Goal: Task Accomplishment & Management: Manage account settings

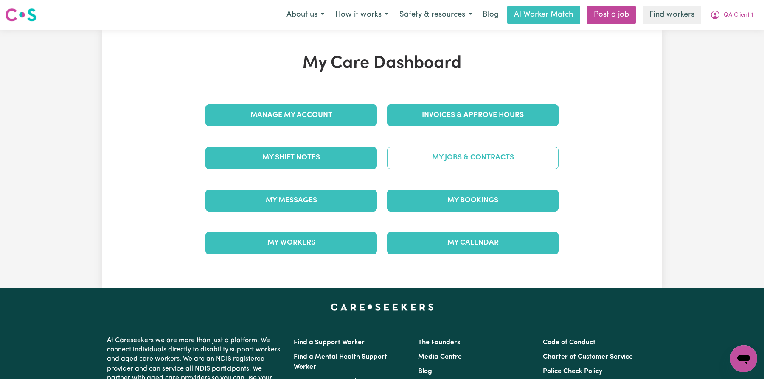
click at [416, 154] on link "My Jobs & Contracts" at bounding box center [472, 158] width 171 height 22
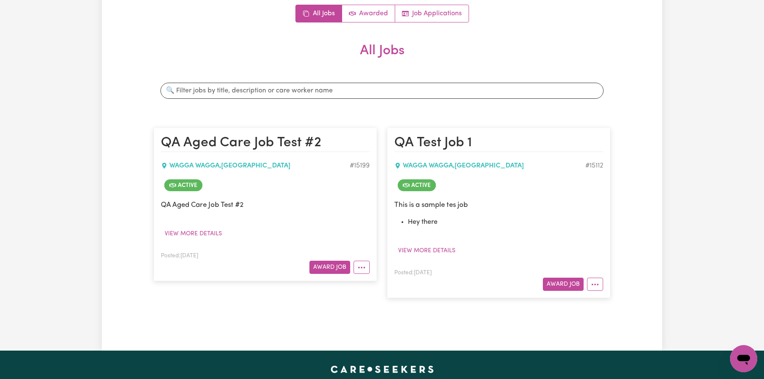
scroll to position [143, 0]
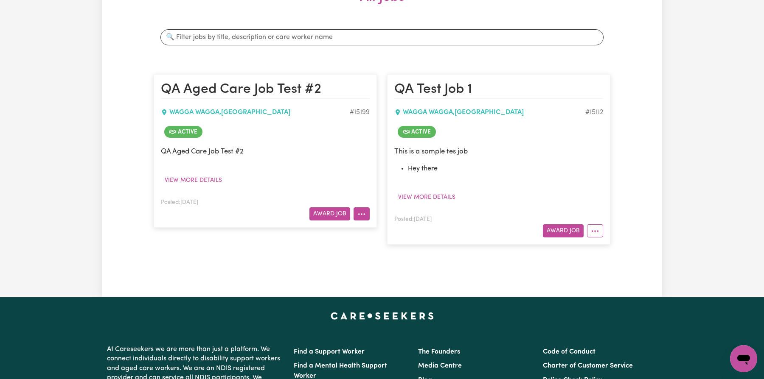
click at [362, 214] on icon "More options" at bounding box center [361, 214] width 8 height 8
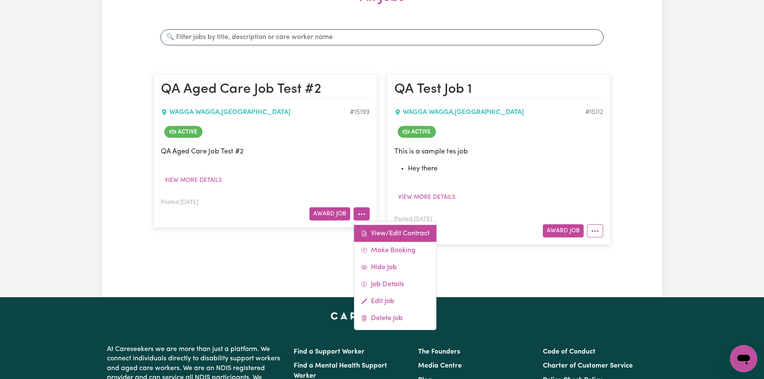
click at [374, 236] on link "View/Edit Contract" at bounding box center [395, 233] width 82 height 17
select select "WEEKDAY_DAYTIME"
select select "ASSISTANCE_SELF_CARE"
select select "ONE"
select select "WEEKDAY_EVENING"
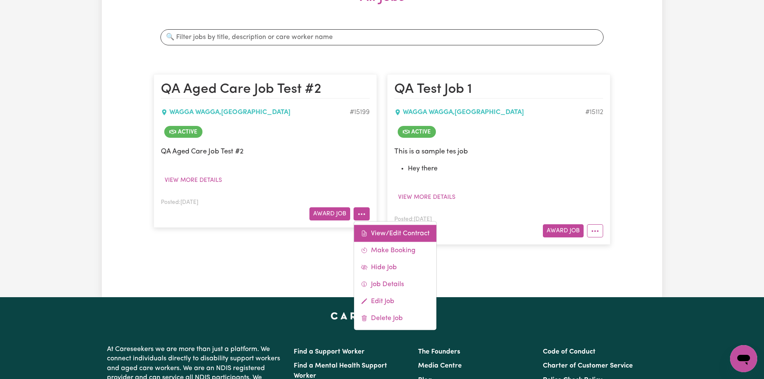
select select "OTHER"
select select "TWO"
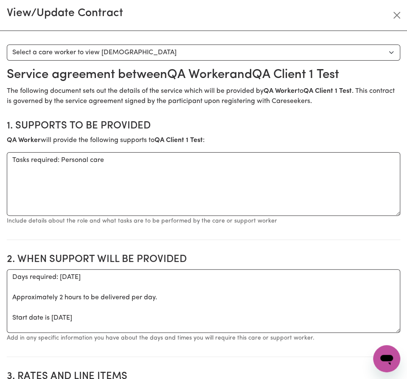
scroll to position [124, 0]
click at [394, 16] on button "Close" at bounding box center [397, 15] width 14 height 14
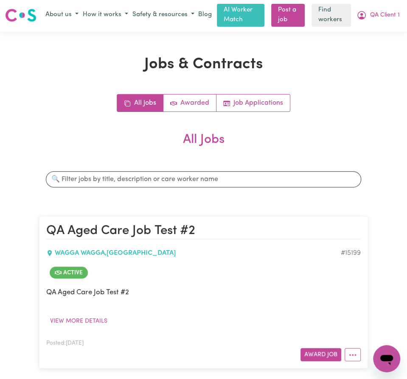
scroll to position [0, 0]
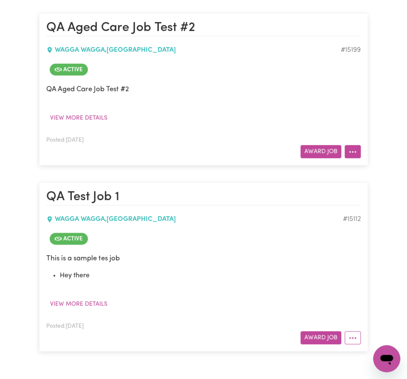
scroll to position [223, 0]
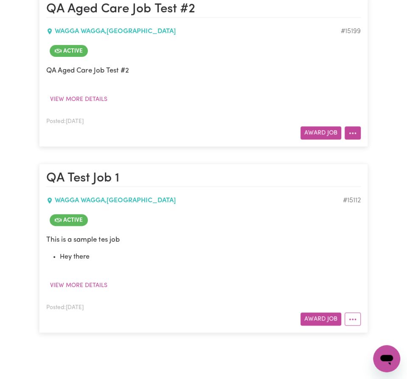
click at [353, 128] on button "More options" at bounding box center [353, 132] width 16 height 13
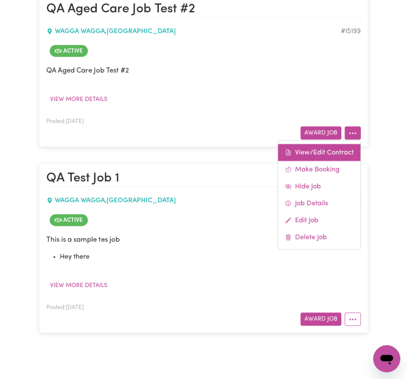
click at [334, 157] on link "View/Edit Contract" at bounding box center [319, 152] width 82 height 17
select select "WEEKDAY_DAYTIME"
select select "ASSISTANCE_SELF_CARE"
select select "ONE"
select select "WEEKDAY_EVENING"
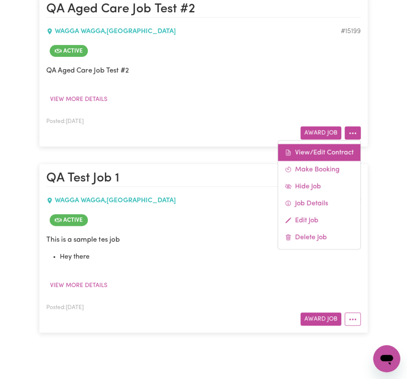
select select "OTHER"
select select "TWO"
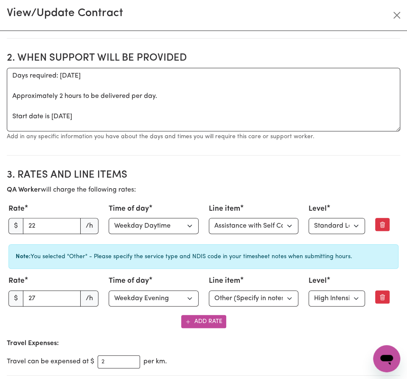
scroll to position [0, 0]
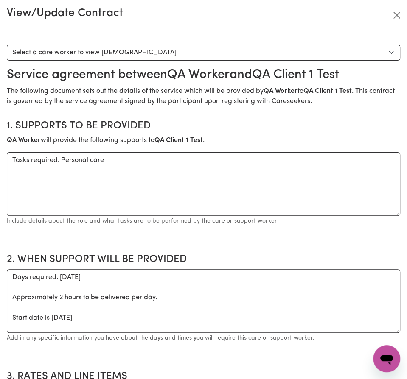
click at [90, 9] on h3 "View/Update Contract" at bounding box center [65, 14] width 116 height 14
copy h3 "View/Update Contract"
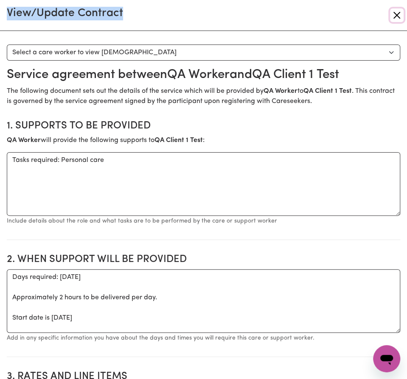
click at [397, 18] on button "Close" at bounding box center [397, 15] width 14 height 14
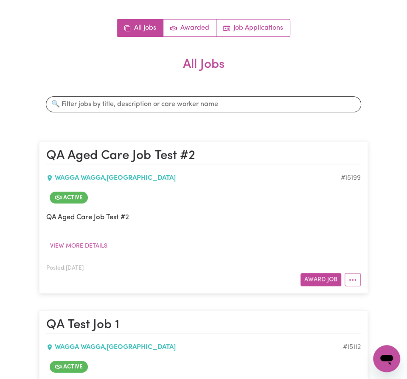
scroll to position [81, 0]
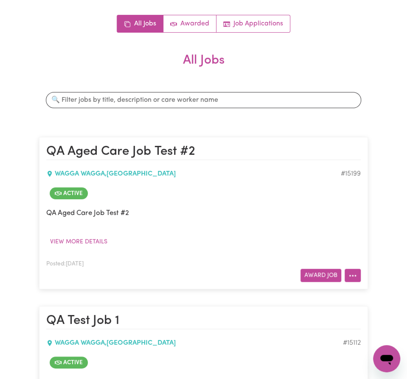
click at [357, 278] on button "More options" at bounding box center [353, 275] width 16 height 13
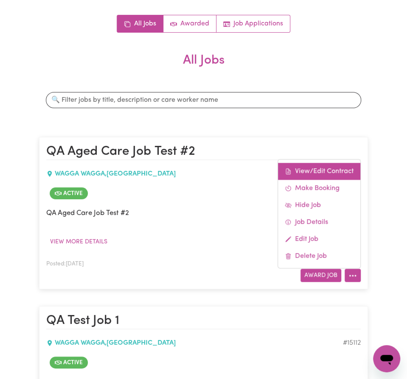
click at [343, 166] on link "View/Edit Contract" at bounding box center [319, 171] width 82 height 17
select select "WEEKDAY_DAYTIME"
select select "ASSISTANCE_SELF_CARE"
select select "ONE"
select select "WEEKDAY_EVENING"
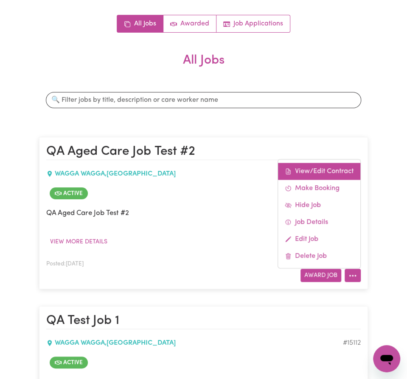
select select "OTHER"
select select "TWO"
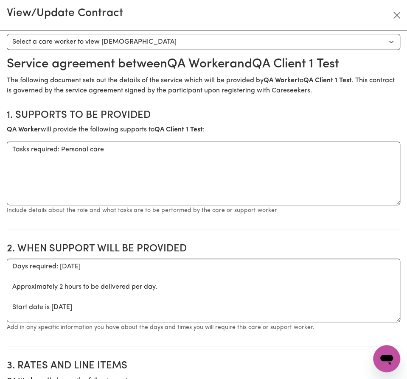
scroll to position [0, 0]
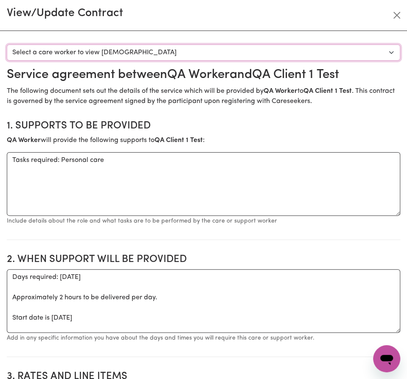
click at [292, 53] on select "Select a care worker to view contract #10666 - QA Worker 1 Test (contract accep…" at bounding box center [204, 53] width 394 height 16
select select "10278"
click at [7, 45] on select "Select a care worker to view contract #10666 - QA Worker 1 Test (contract accep…" at bounding box center [204, 53] width 394 height 16
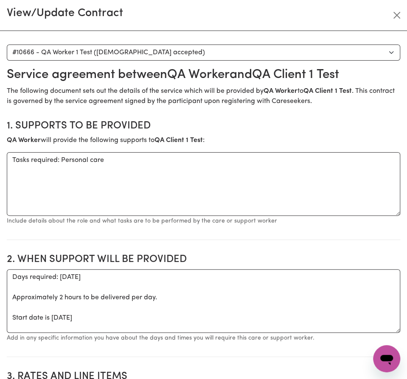
click at [299, 115] on section "1. Supports to be provided QA Worker will provide the following supports to QA …" at bounding box center [204, 176] width 394 height 127
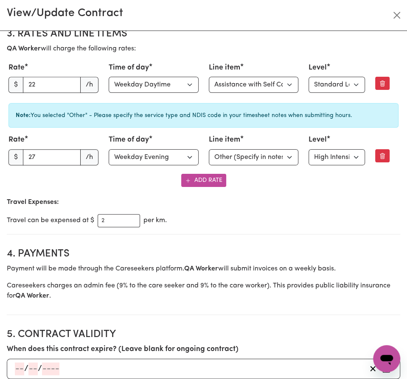
scroll to position [237, 0]
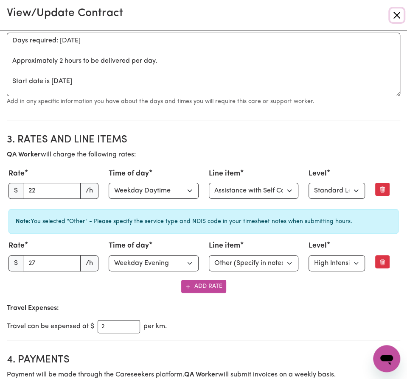
click at [395, 16] on button "Close" at bounding box center [397, 15] width 14 height 14
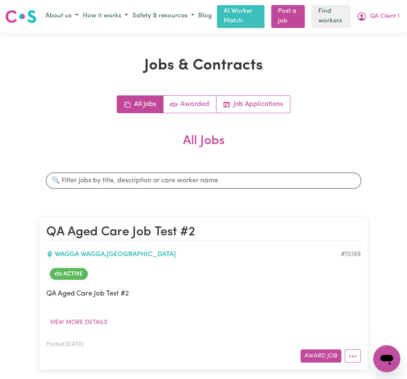
scroll to position [0, 0]
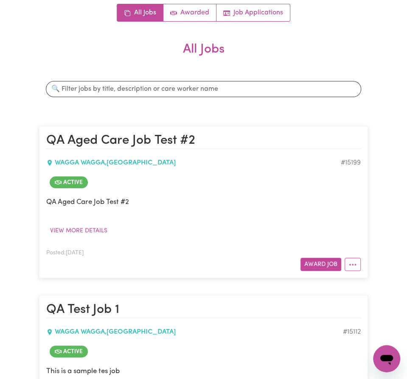
scroll to position [97, 0]
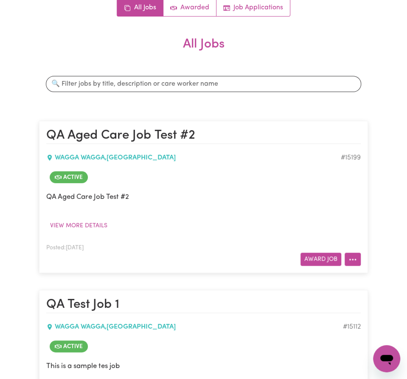
click at [357, 255] on button "More options" at bounding box center [353, 259] width 16 height 13
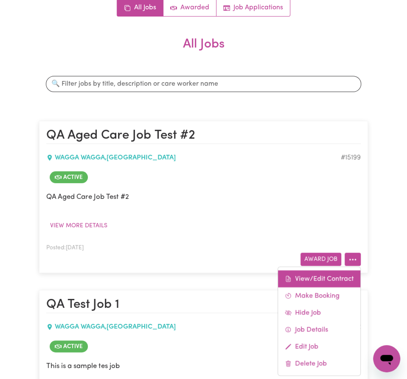
click at [340, 273] on link "View/Edit Contract" at bounding box center [319, 279] width 82 height 17
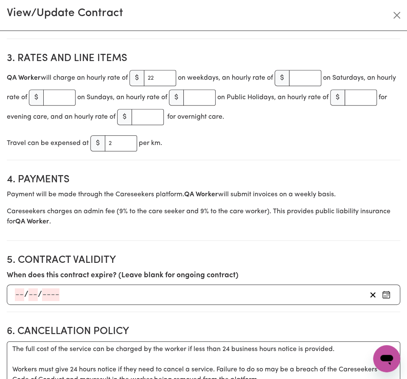
scroll to position [0, 0]
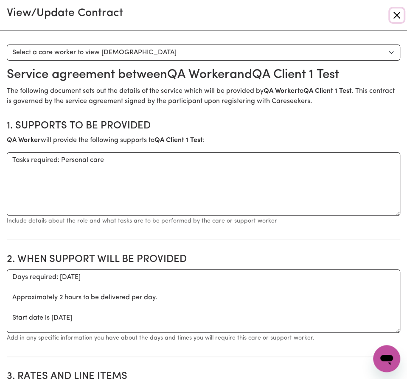
click at [399, 17] on button "Close" at bounding box center [397, 15] width 14 height 14
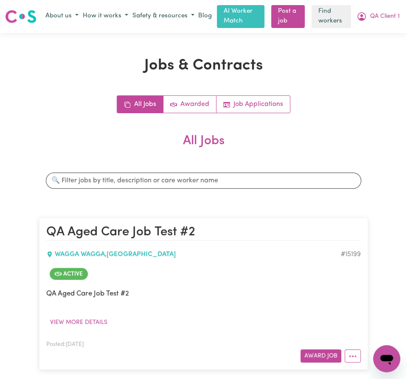
scroll to position [236, 0]
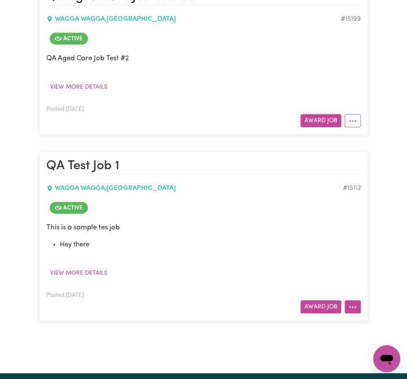
click at [357, 301] on button "More options" at bounding box center [353, 307] width 16 height 13
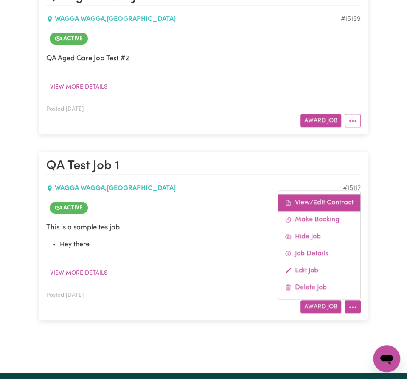
click at [337, 202] on link "View/Edit Contract" at bounding box center [319, 202] width 82 height 17
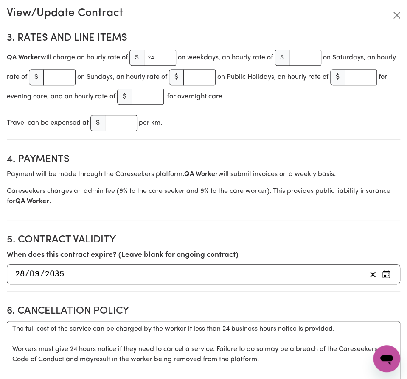
scroll to position [23, 0]
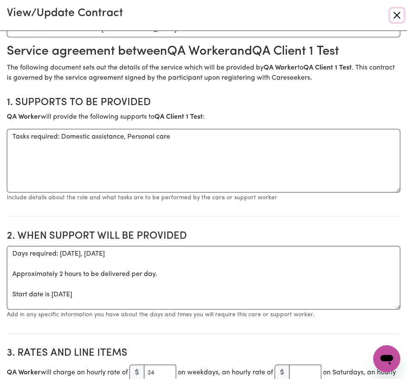
click at [394, 10] on button "Close" at bounding box center [397, 15] width 14 height 14
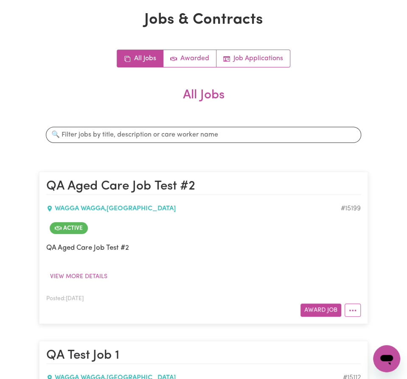
scroll to position [102, 0]
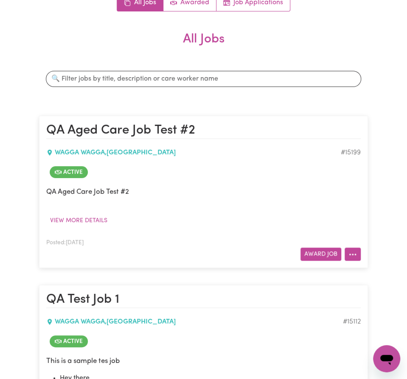
click at [357, 249] on button "More options" at bounding box center [353, 254] width 16 height 13
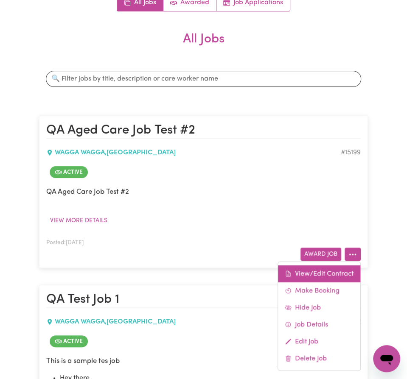
click at [352, 266] on link "View/Edit Contract" at bounding box center [319, 274] width 82 height 17
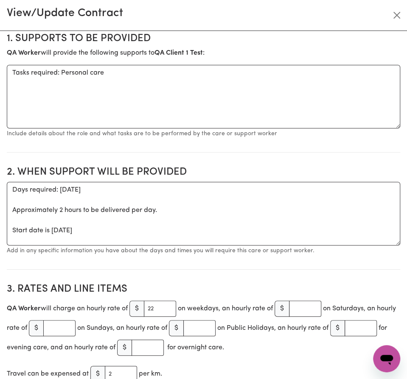
scroll to position [324, 0]
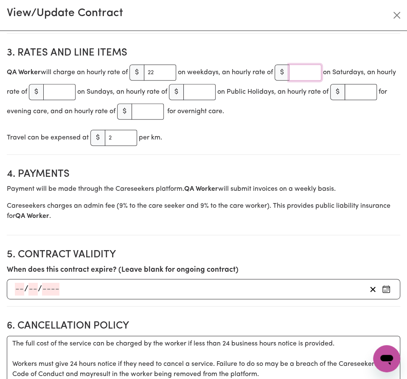
click at [305, 79] on input "number" at bounding box center [305, 73] width 32 height 16
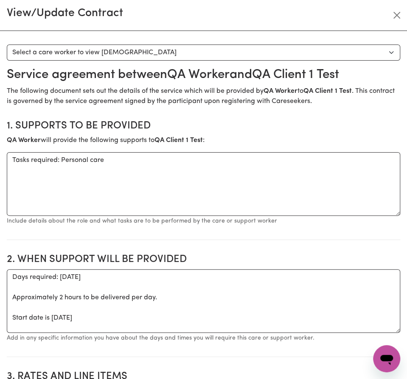
scroll to position [147, 0]
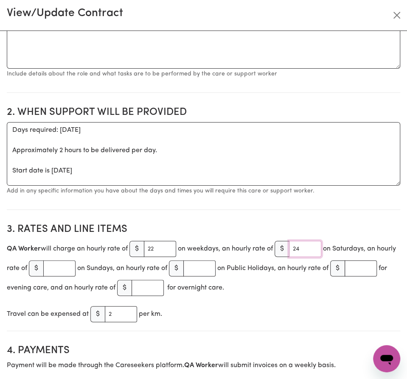
click at [304, 246] on input "24" at bounding box center [305, 249] width 32 height 16
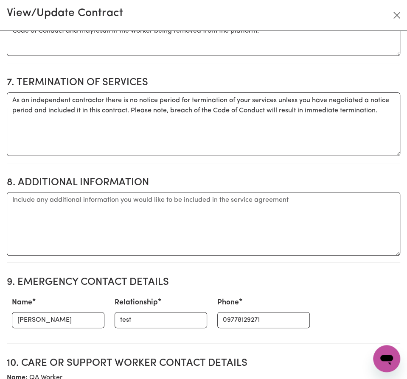
scroll to position [1029, 0]
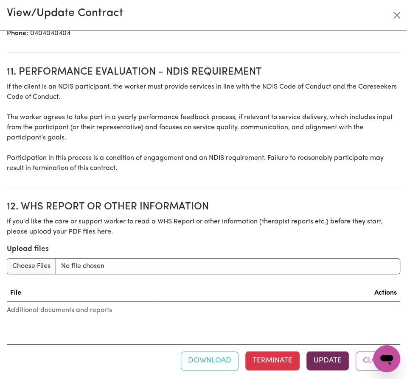
type input "28"
click at [328, 364] on button "Update" at bounding box center [327, 361] width 42 height 19
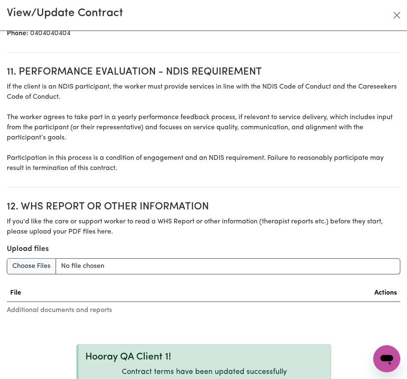
scroll to position [1077, 0]
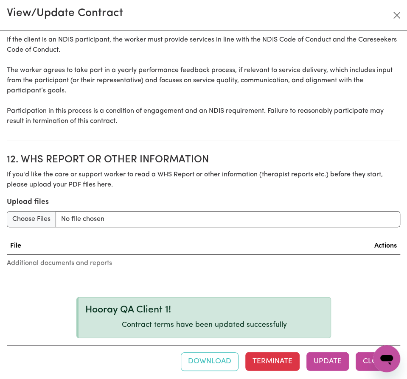
click at [365, 354] on button "Close" at bounding box center [375, 362] width 38 height 19
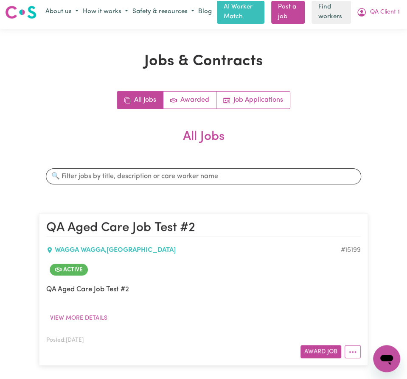
scroll to position [0, 0]
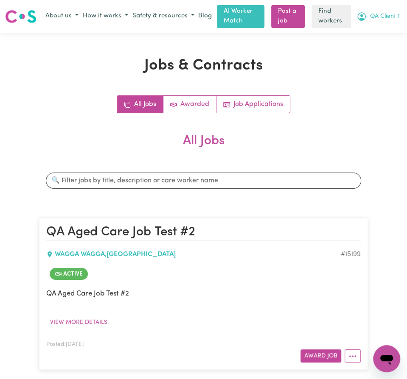
click at [381, 20] on span "QA Client 1" at bounding box center [385, 16] width 30 height 9
click at [381, 49] on link "Logout" at bounding box center [367, 49] width 67 height 16
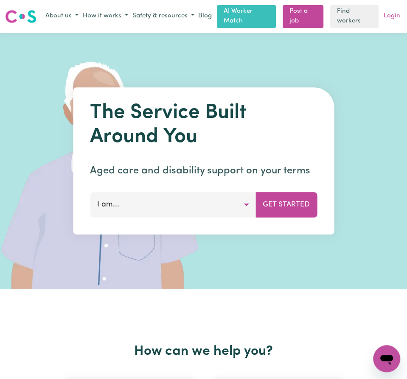
click at [394, 15] on link "Login" at bounding box center [392, 16] width 20 height 13
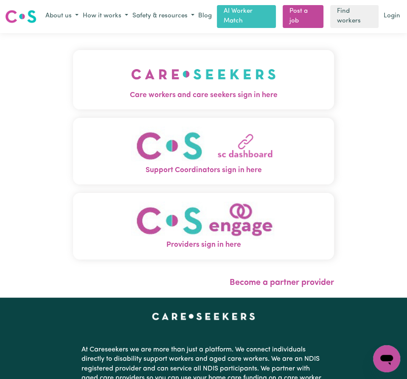
click at [221, 80] on img "Care workers and care seekers sign in here" at bounding box center [203, 74] width 145 height 31
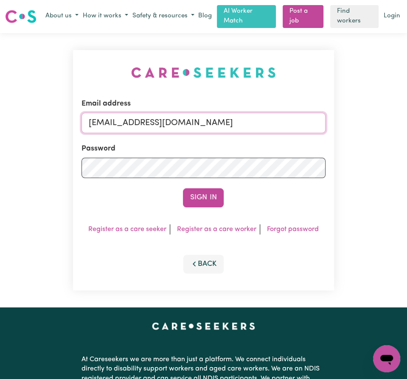
click at [213, 128] on input "techsupport+qaclient1@careseekers.com.au" at bounding box center [204, 123] width 244 height 20
click at [234, 118] on input "techsupport+qaclient1@careseekers.com.au" at bounding box center [204, 123] width 244 height 20
paste input "worker"
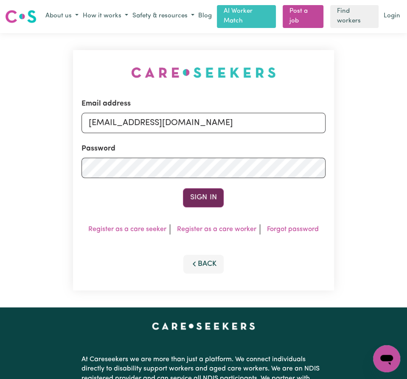
type input "techsupport+qaworker1@careseekers.com.au"
click at [205, 206] on button "Sign In" at bounding box center [203, 197] width 41 height 19
